Goal: Check status: Check status

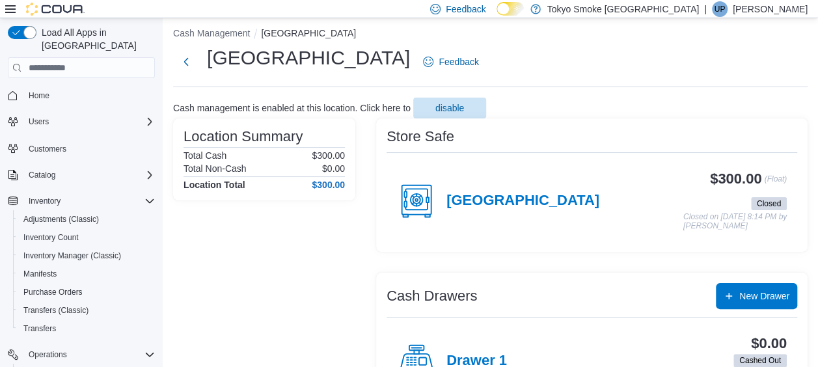
scroll to position [65, 0]
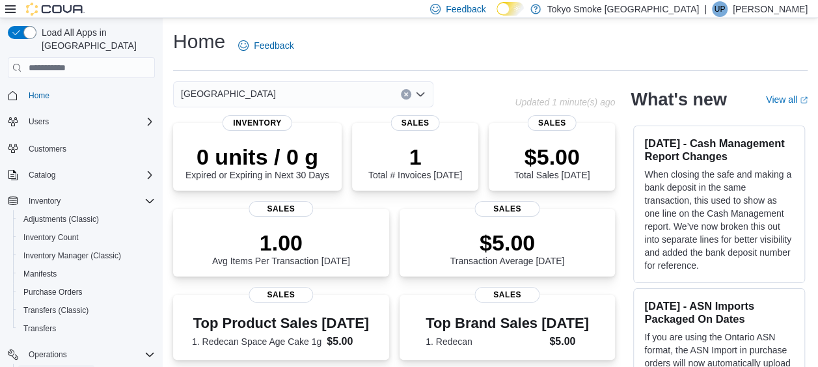
click at [66, 366] on span "Cash Management" at bounding box center [56, 373] width 66 height 10
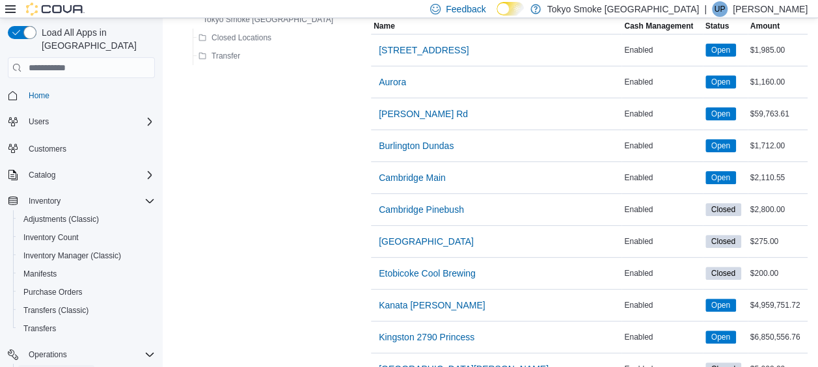
scroll to position [390, 0]
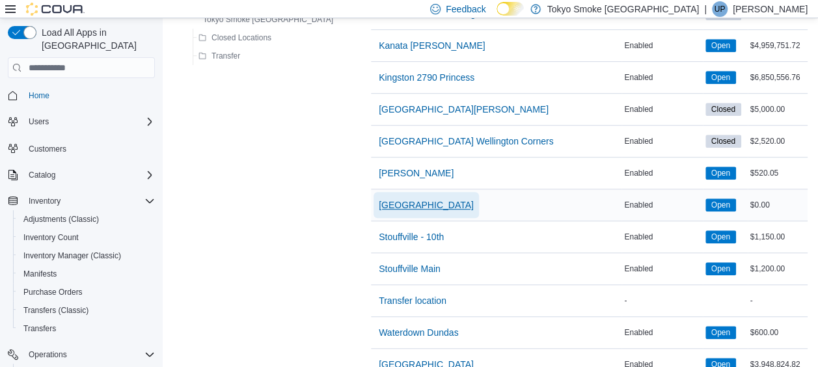
click at [379, 204] on span "Port Elgin" at bounding box center [426, 204] width 95 height 13
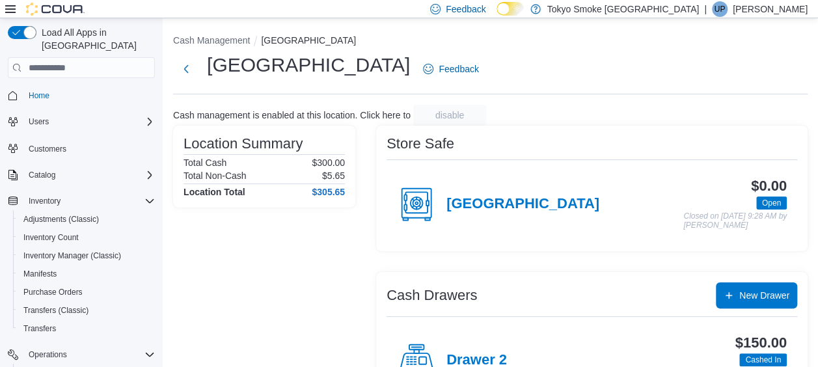
click at [599, 198] on div "$0.00 Open Closed on October 13, 2025 9:28 AM by Alannah Dedman" at bounding box center [692, 203] width 187 height 51
click at [495, 203] on h4 "Port Elgin" at bounding box center [522, 204] width 153 height 17
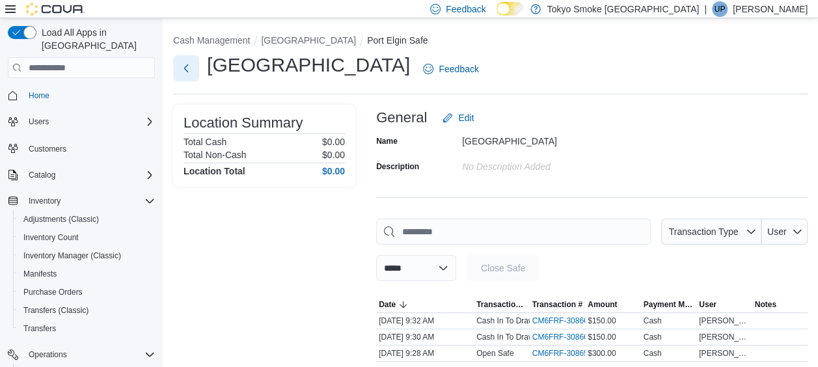
click at [184, 69] on button "Next" at bounding box center [186, 68] width 26 height 26
